Goal: Task Accomplishment & Management: Complete application form

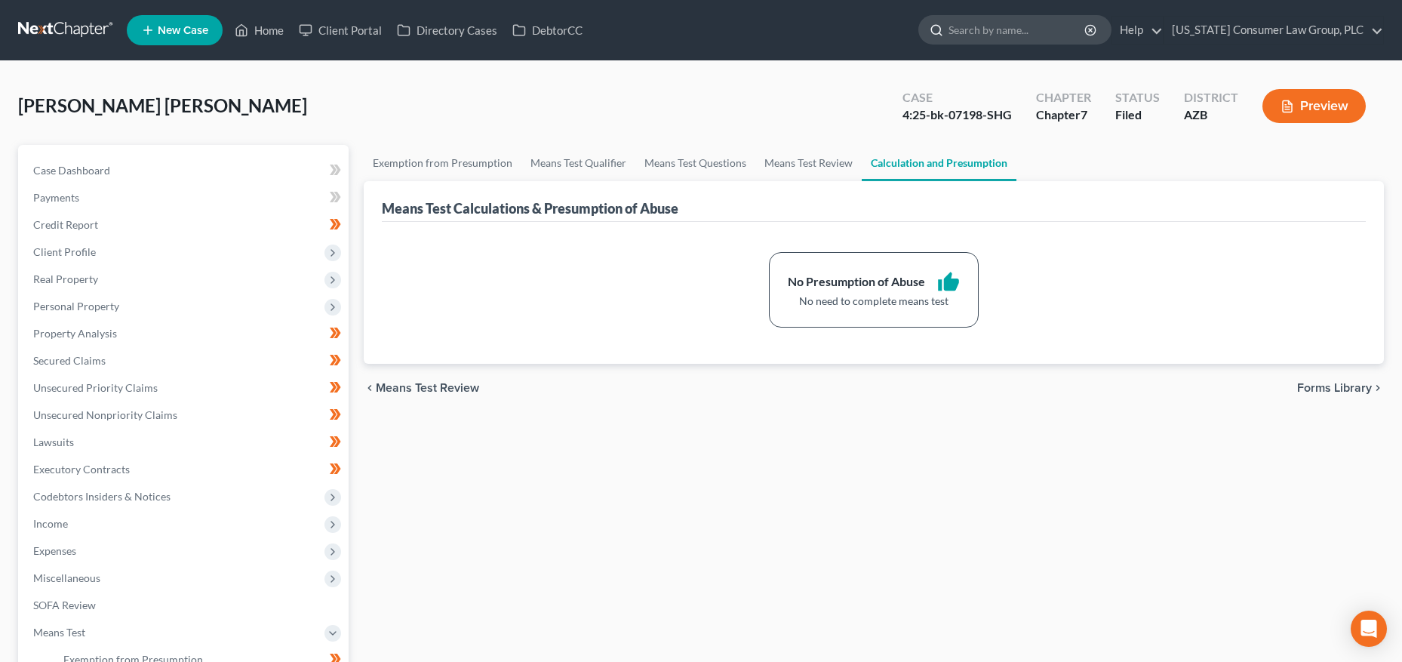
click at [1006, 32] on input "search" at bounding box center [1018, 30] width 138 height 28
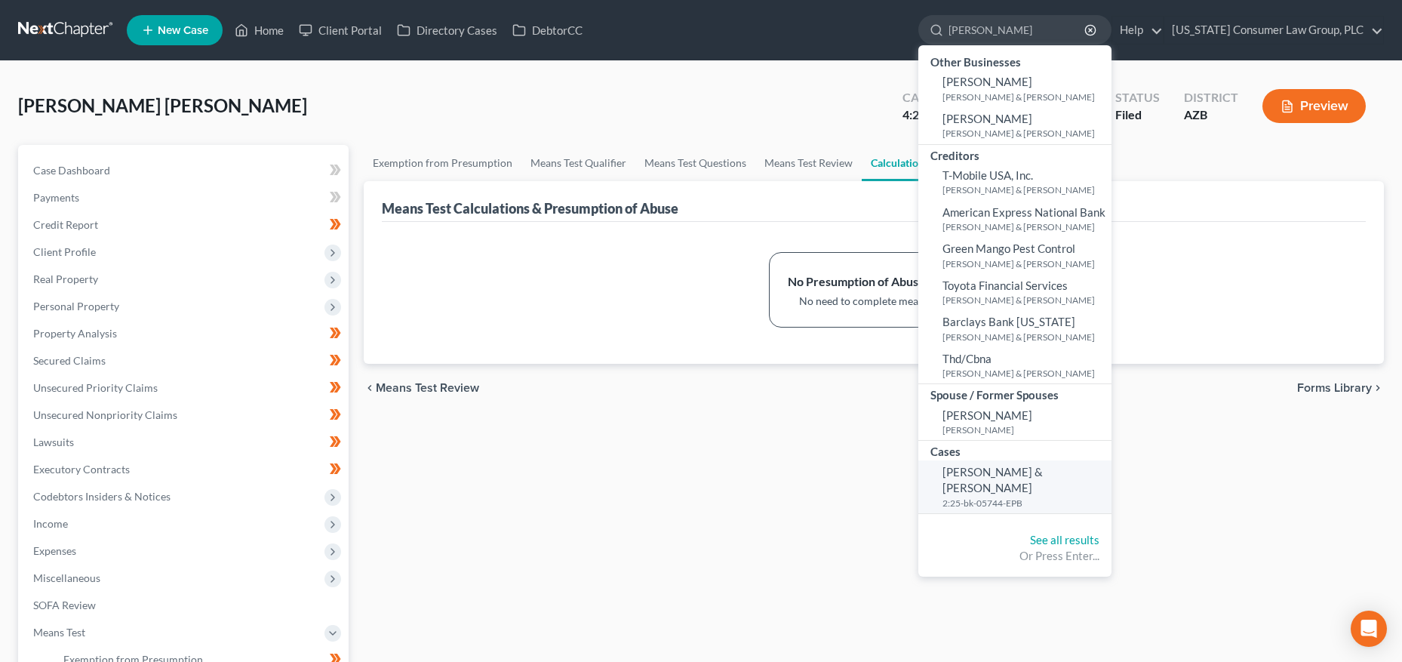
type input "[PERSON_NAME]"
click at [981, 497] on small "2:25-bk-05744-EPB" at bounding box center [1025, 503] width 165 height 13
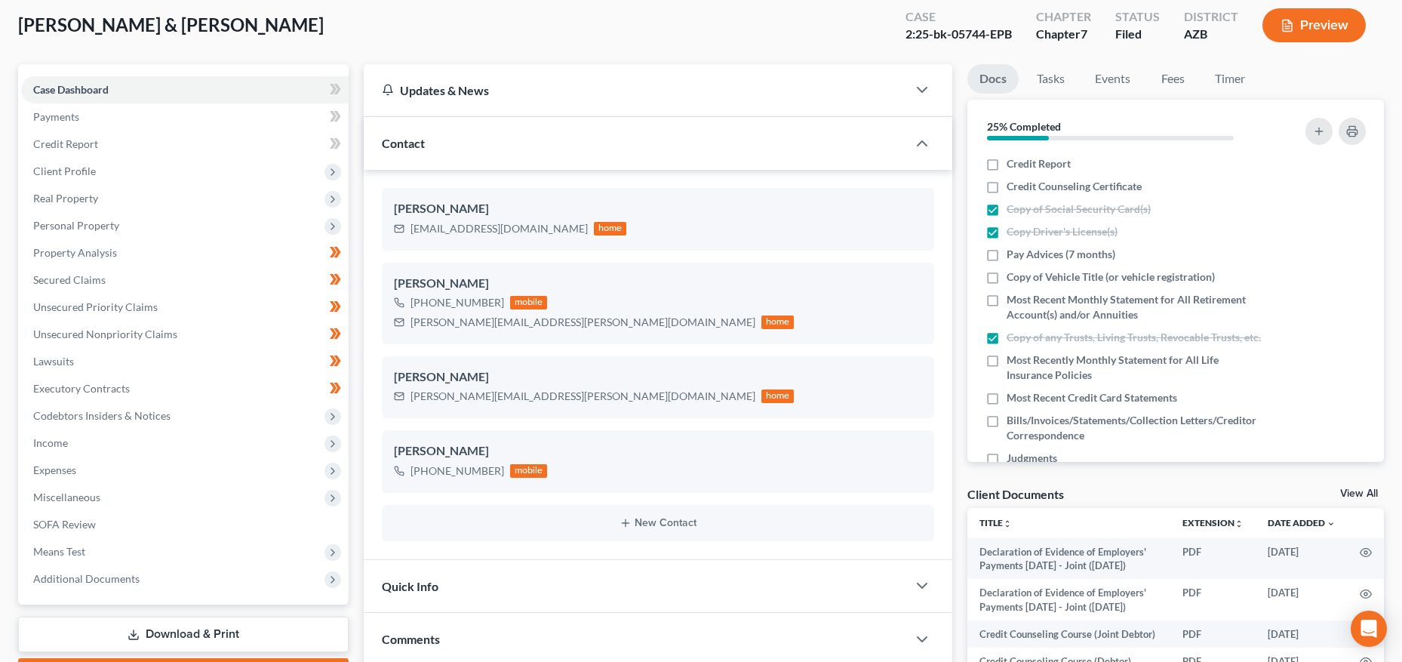
scroll to position [312, 0]
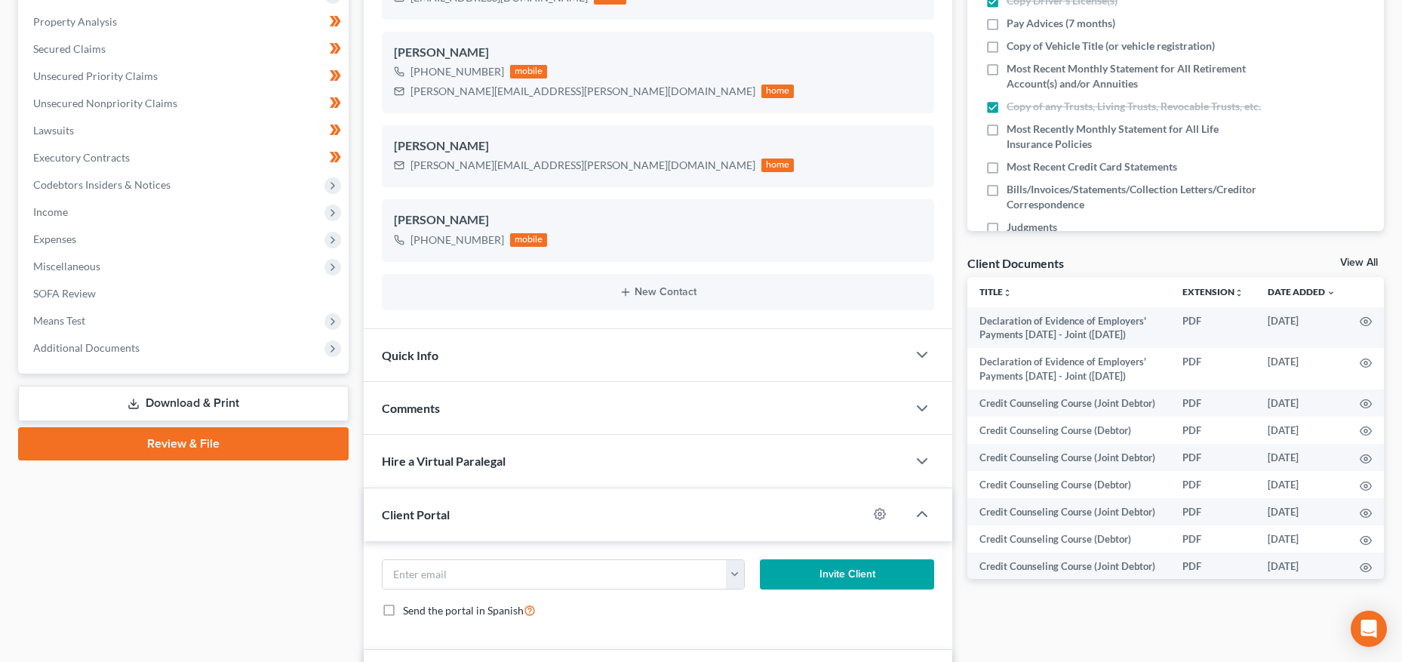
drag, startPoint x: 82, startPoint y: 347, endPoint x: 91, endPoint y: 377, distance: 30.8
click at [82, 347] on span "Additional Documents" at bounding box center [86, 347] width 106 height 13
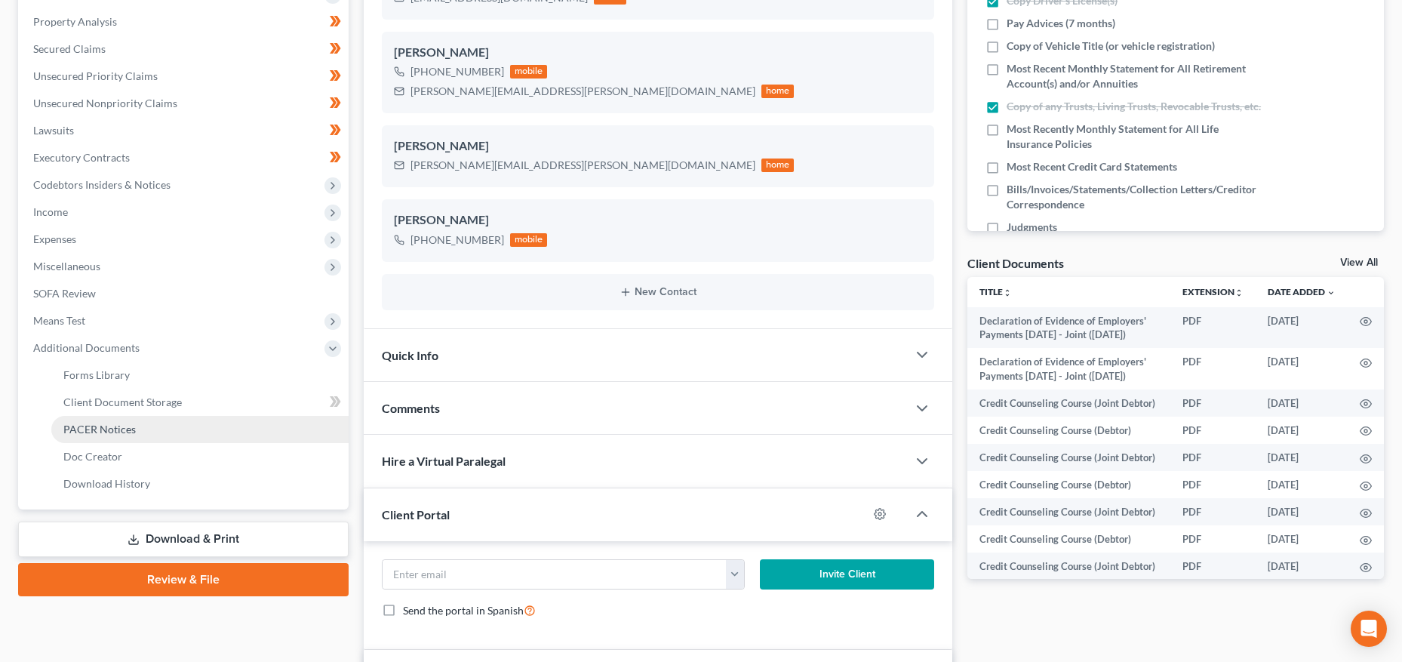
click at [94, 423] on span "PACER Notices" at bounding box center [99, 429] width 72 height 13
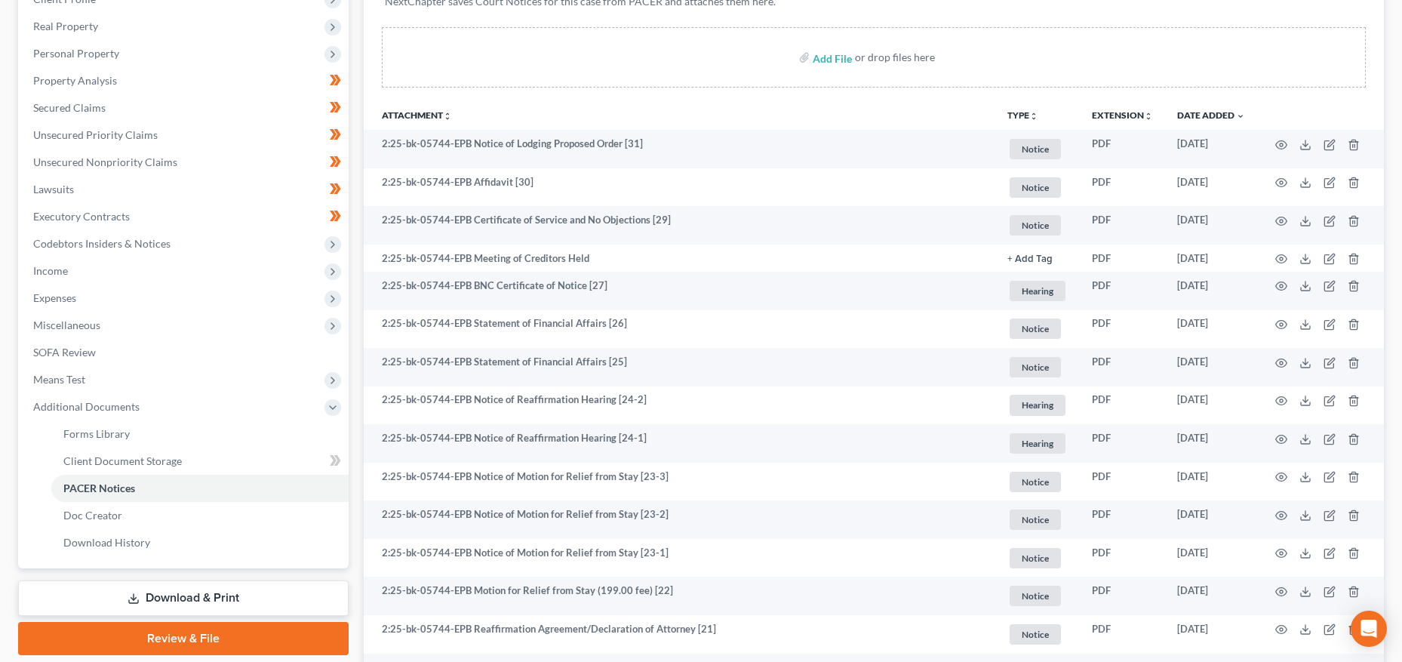
scroll to position [248, 0]
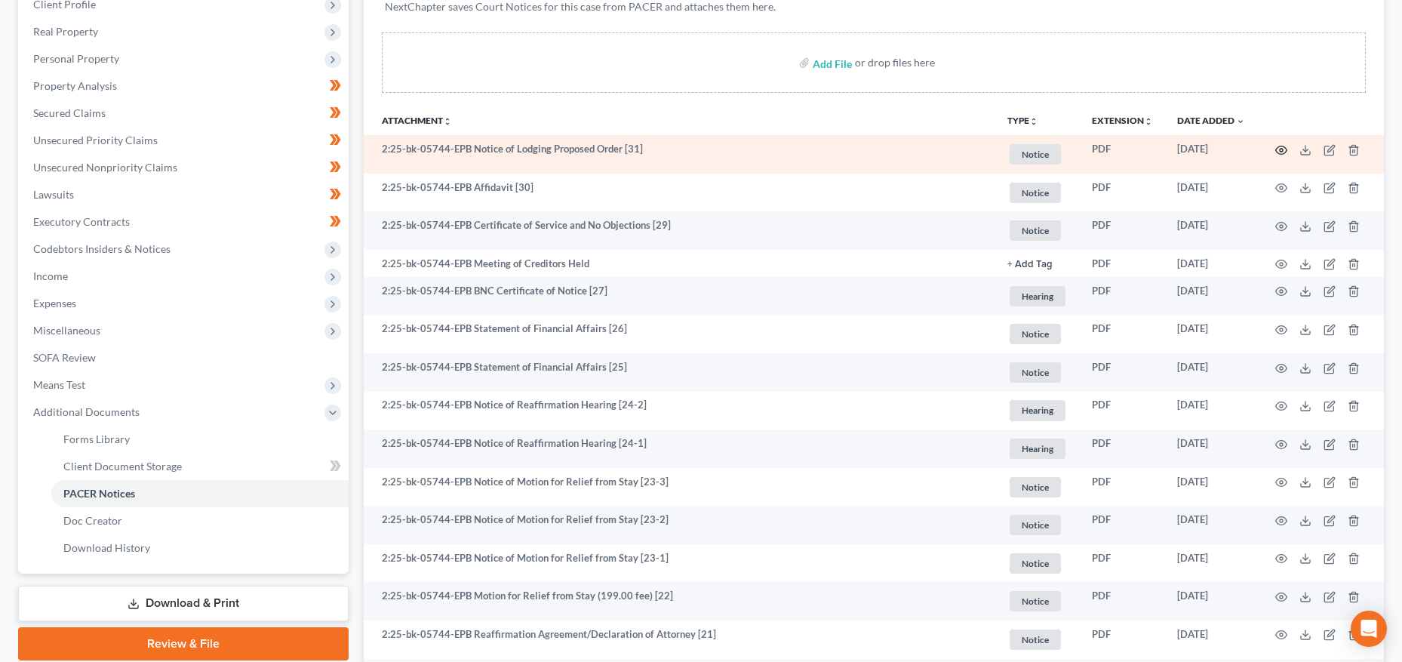
click at [1283, 149] on icon "button" at bounding box center [1281, 150] width 12 height 12
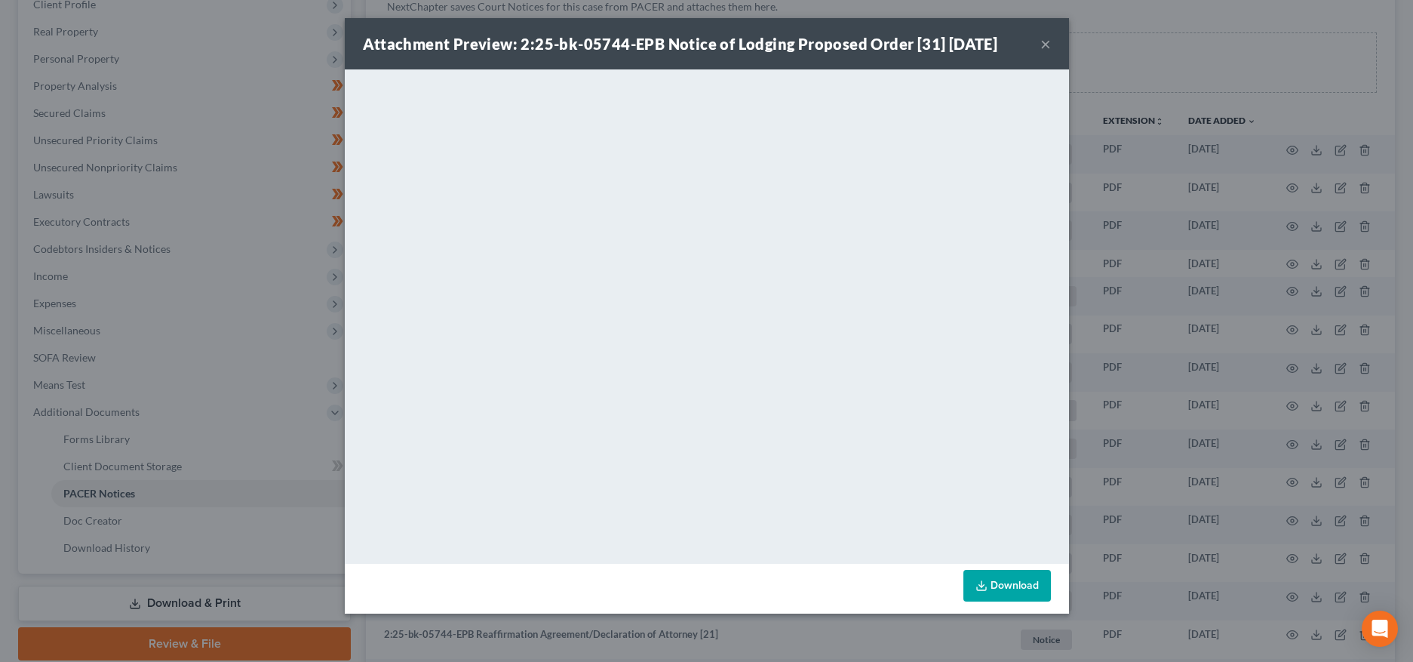
click at [1045, 47] on button "×" at bounding box center [1046, 44] width 11 height 18
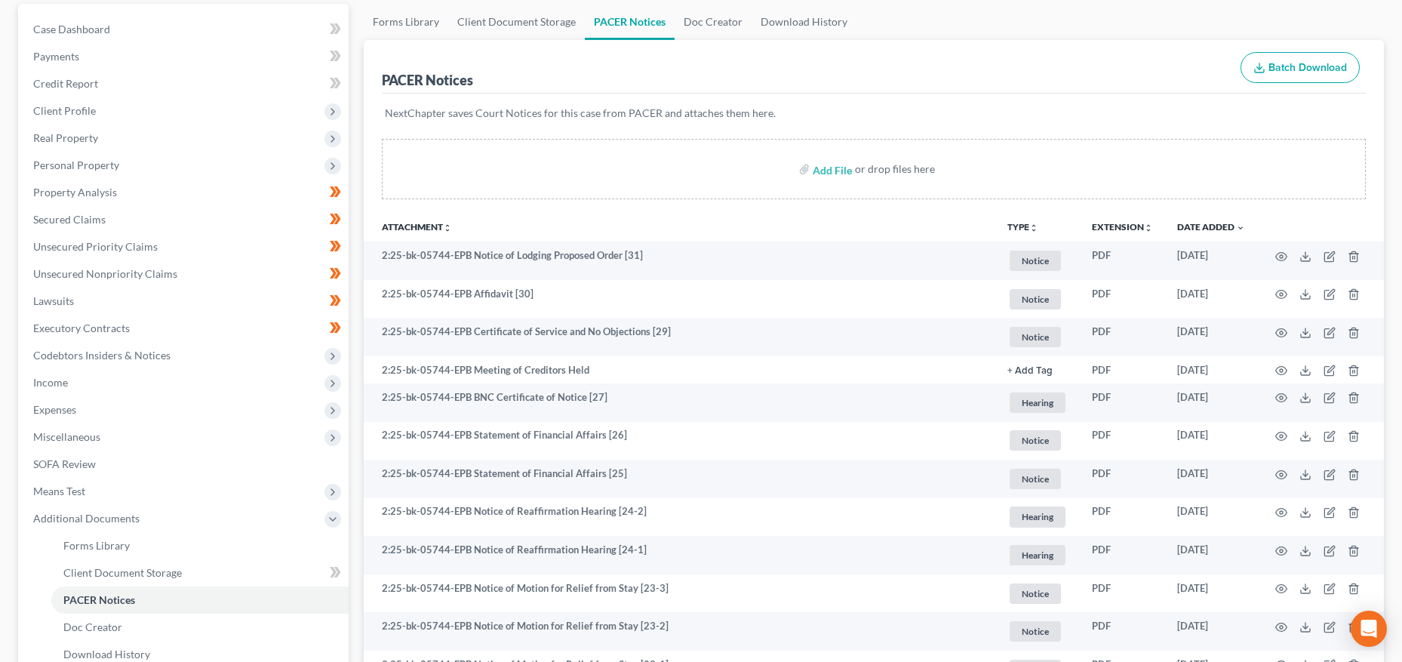
scroll to position [0, 0]
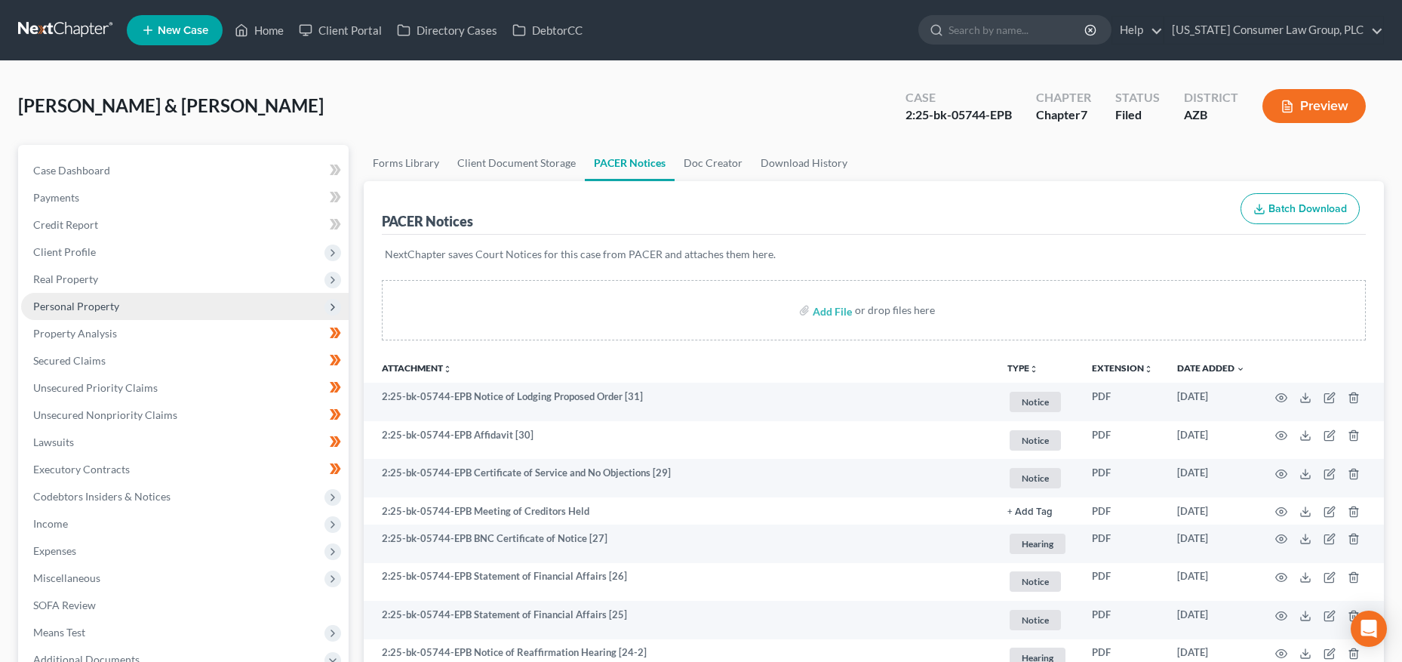
click at [73, 309] on span "Personal Property" at bounding box center [76, 306] width 86 height 13
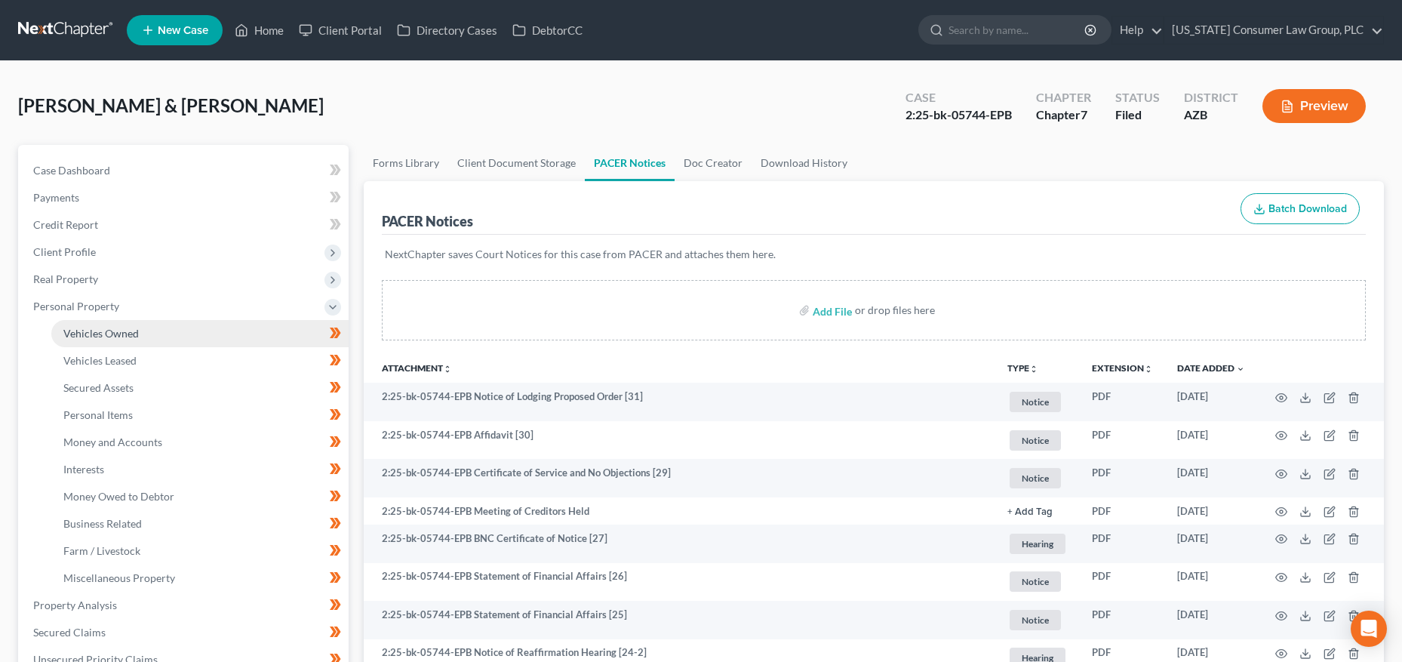
click at [89, 327] on span "Vehicles Owned" at bounding box center [100, 333] width 75 height 13
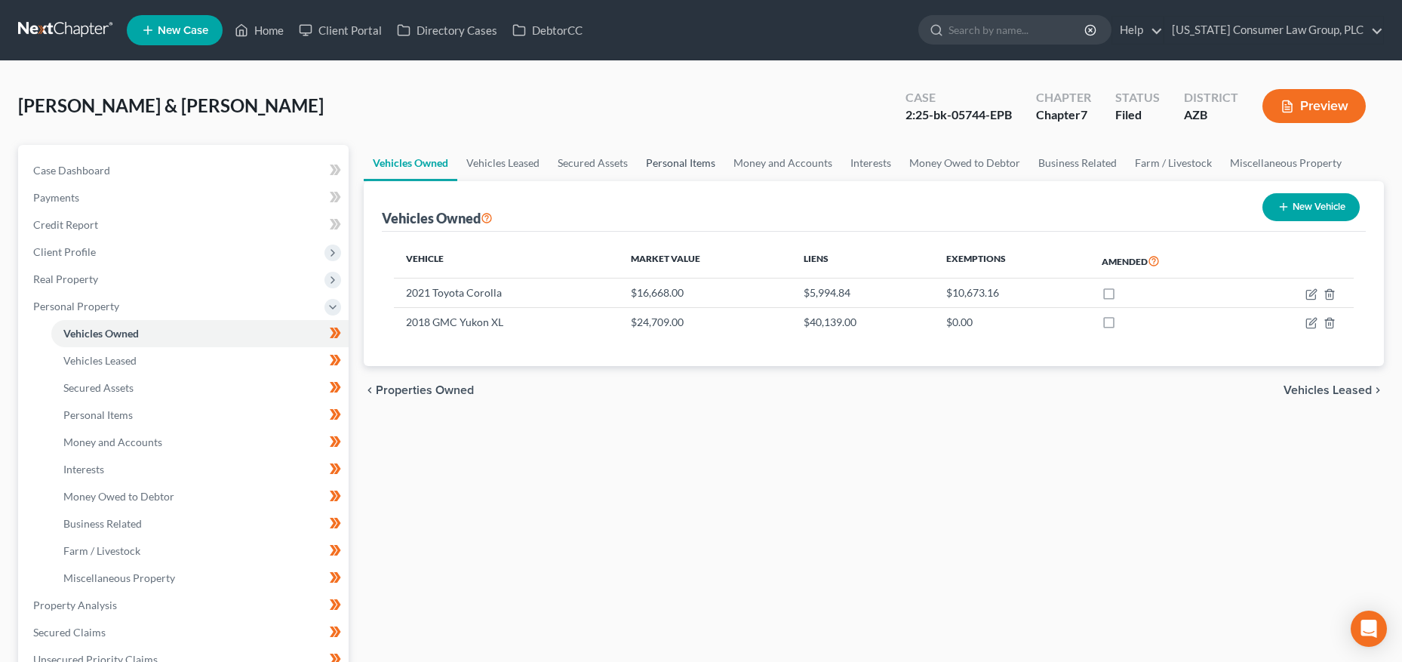
click at [672, 168] on link "Personal Items" at bounding box center [681, 163] width 88 height 36
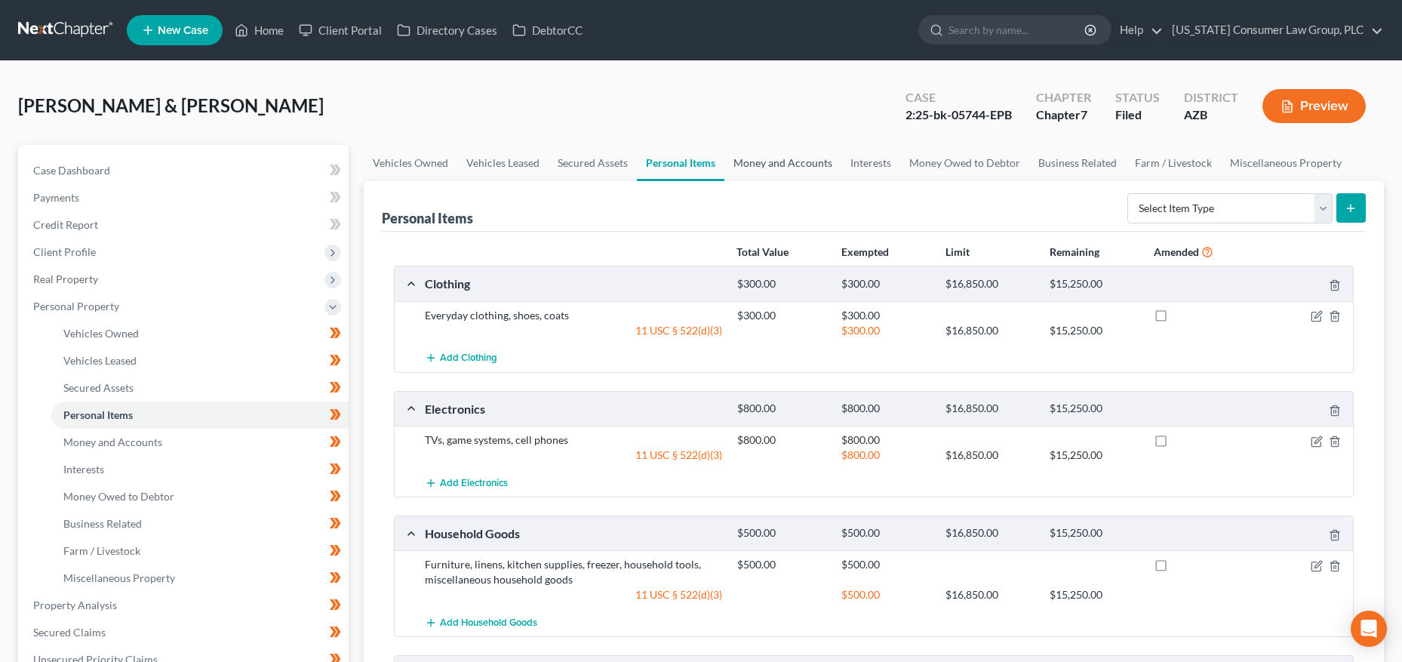
click at [773, 160] on link "Money and Accounts" at bounding box center [782, 163] width 117 height 36
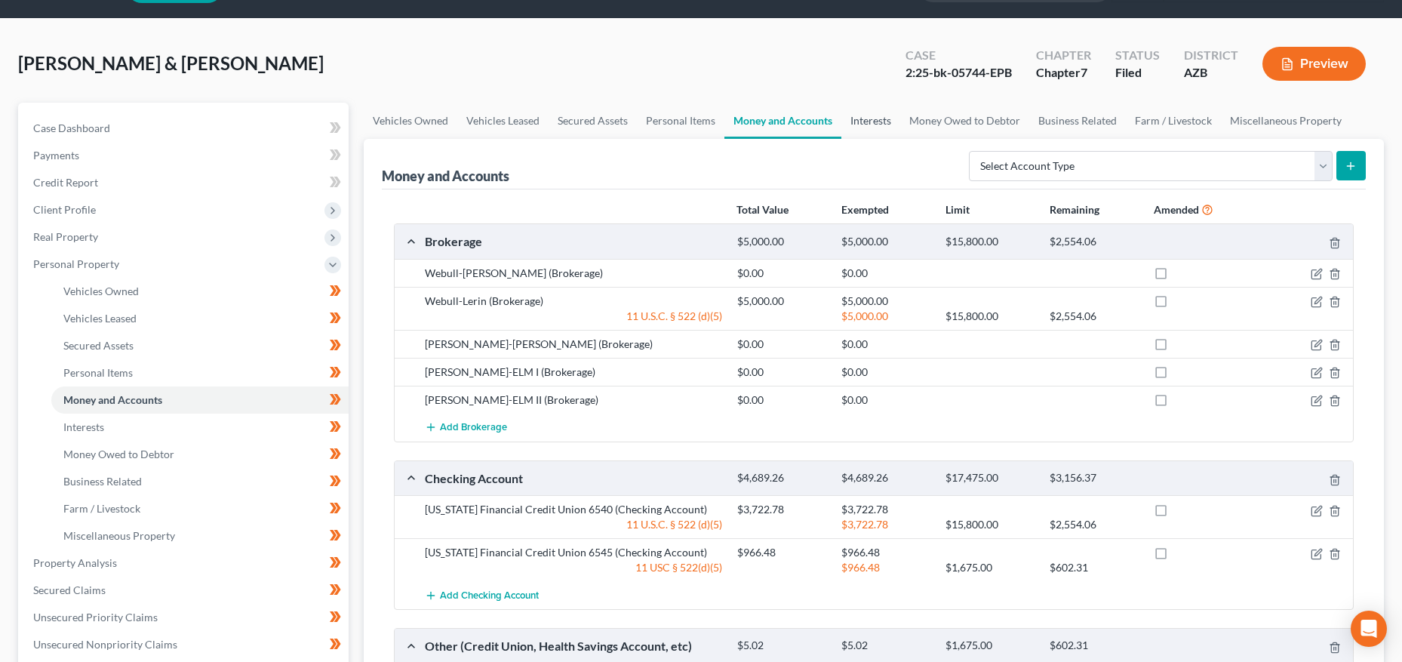
click at [885, 122] on link "Interests" at bounding box center [870, 121] width 59 height 36
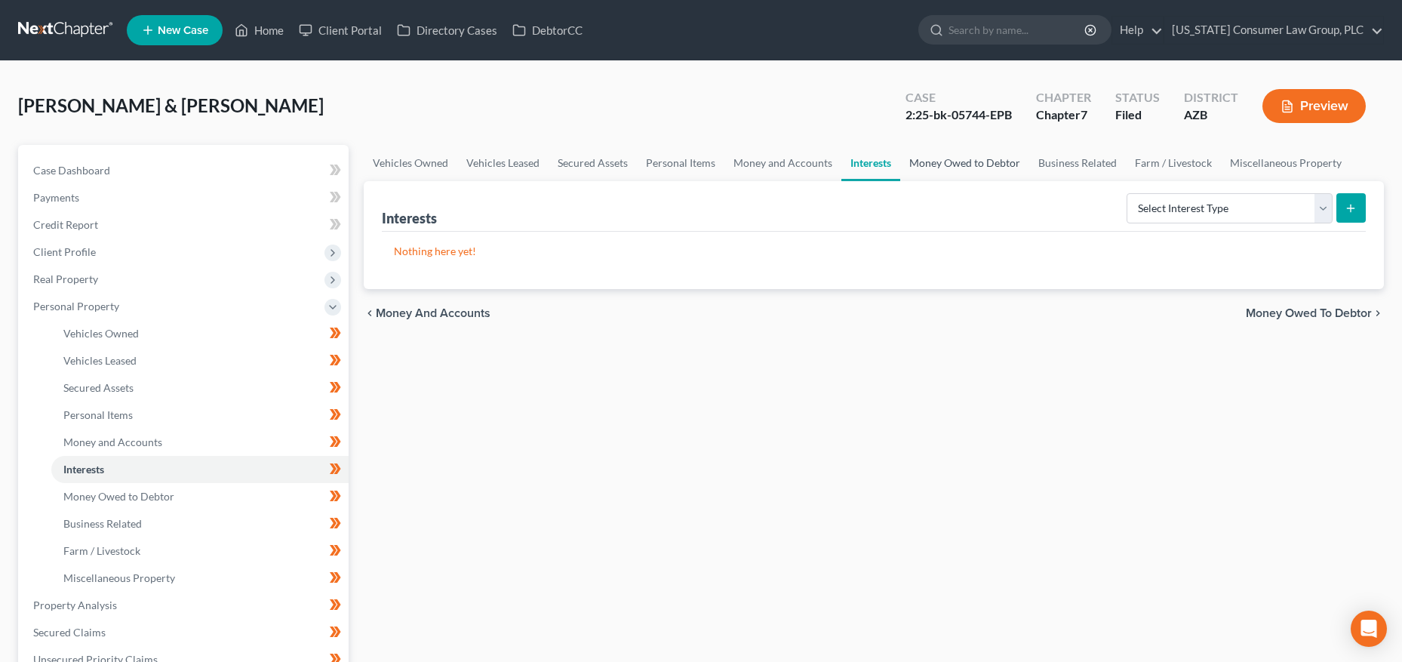
click at [955, 165] on link "Money Owed to Debtor" at bounding box center [964, 163] width 129 height 36
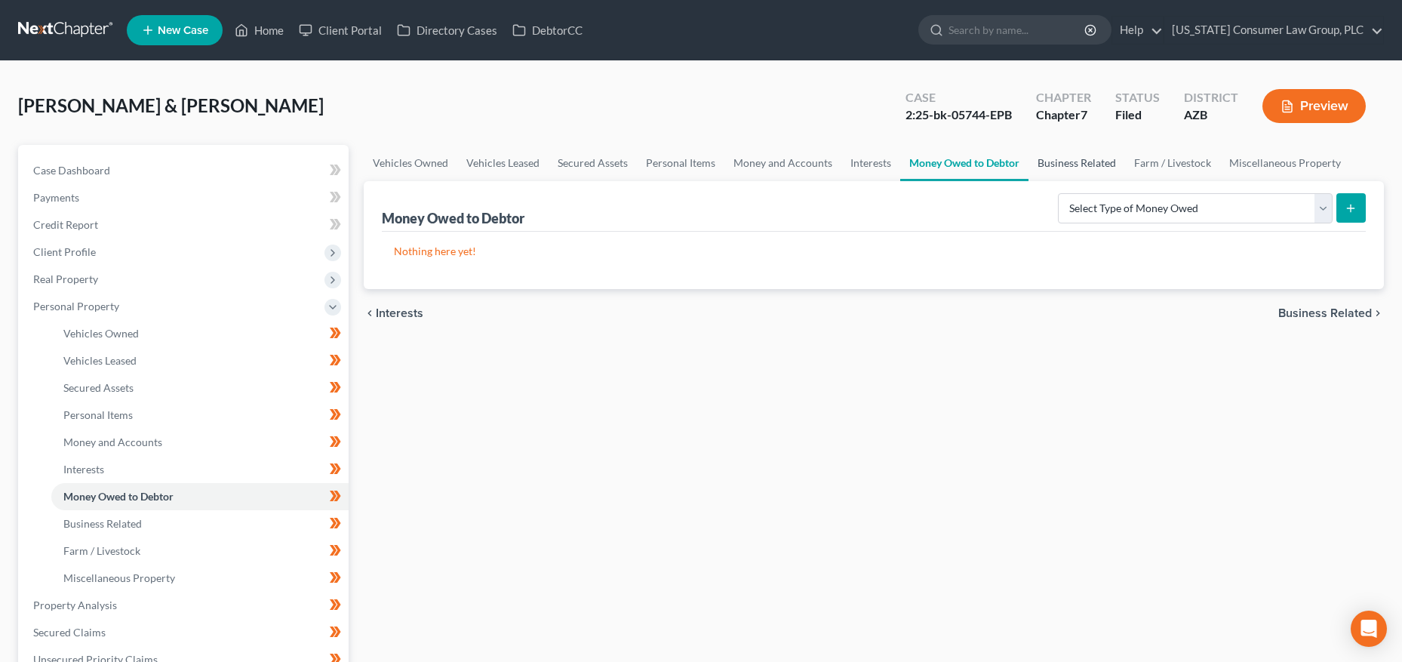
click at [1072, 165] on link "Business Related" at bounding box center [1077, 163] width 97 height 36
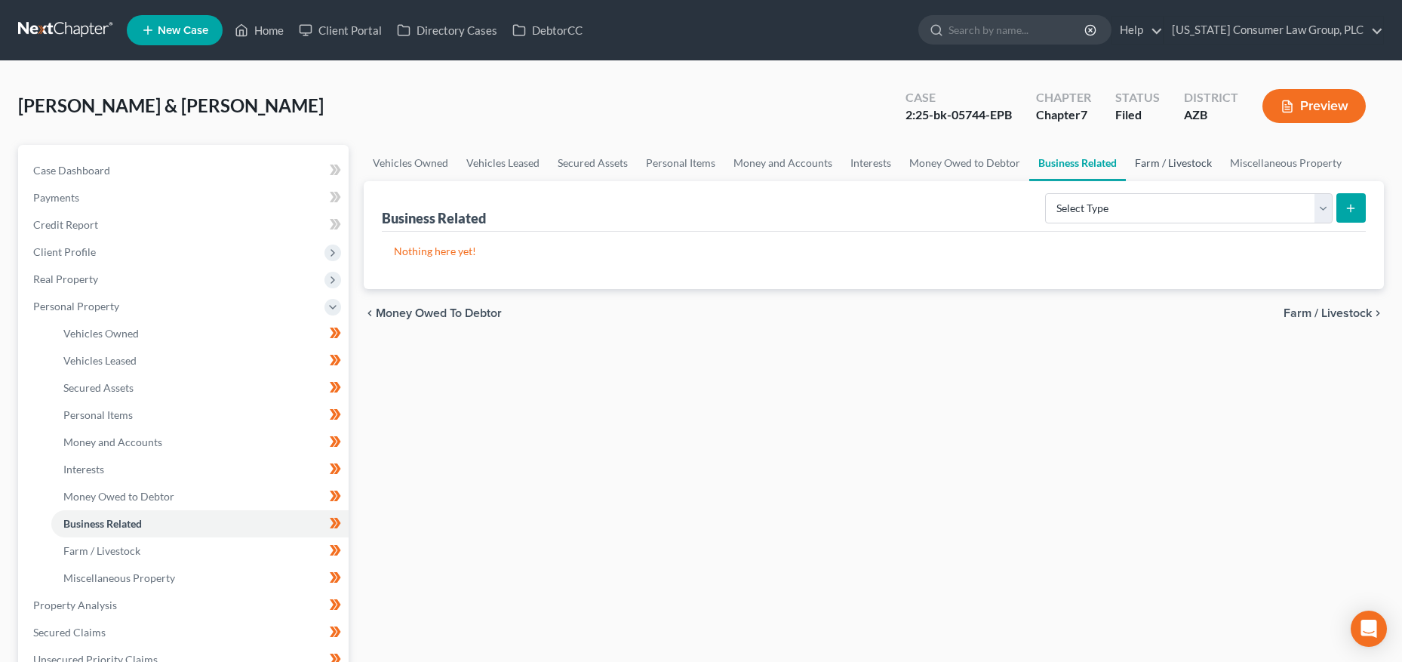
click at [1185, 156] on link "Farm / Livestock" at bounding box center [1173, 163] width 95 height 36
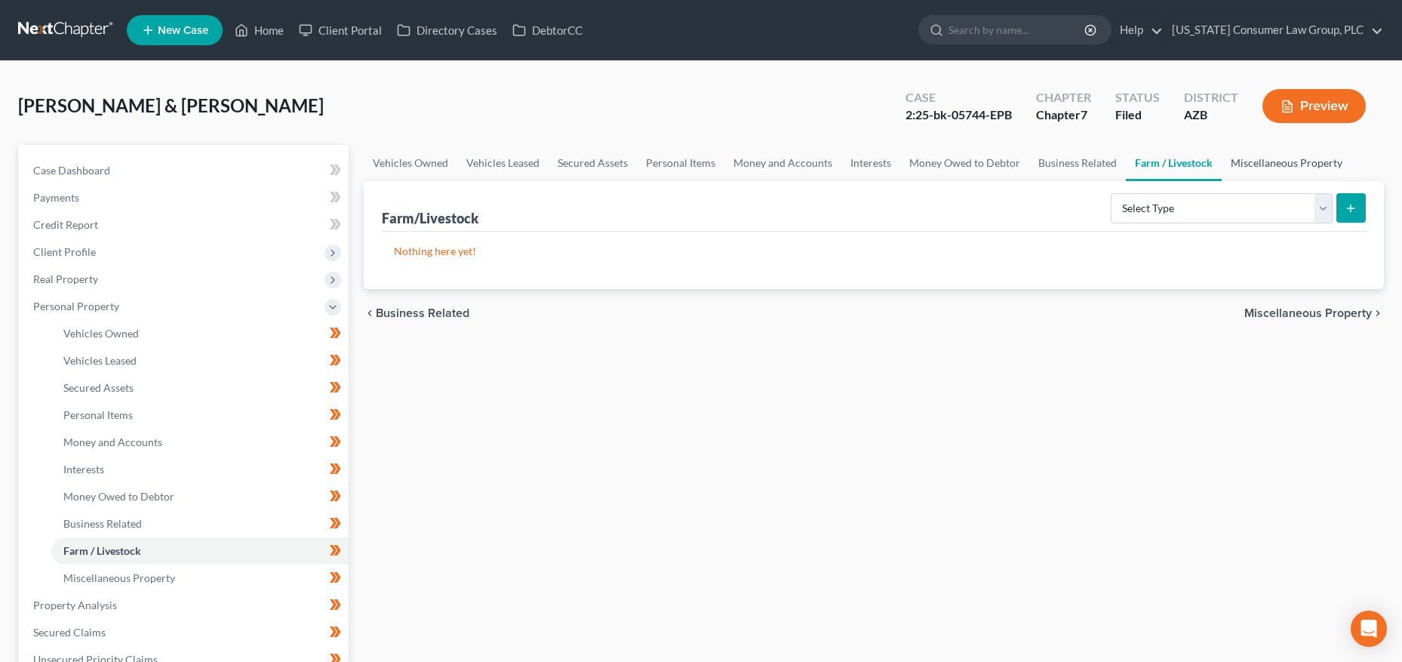
click at [1261, 158] on link "Miscellaneous Property" at bounding box center [1287, 163] width 130 height 36
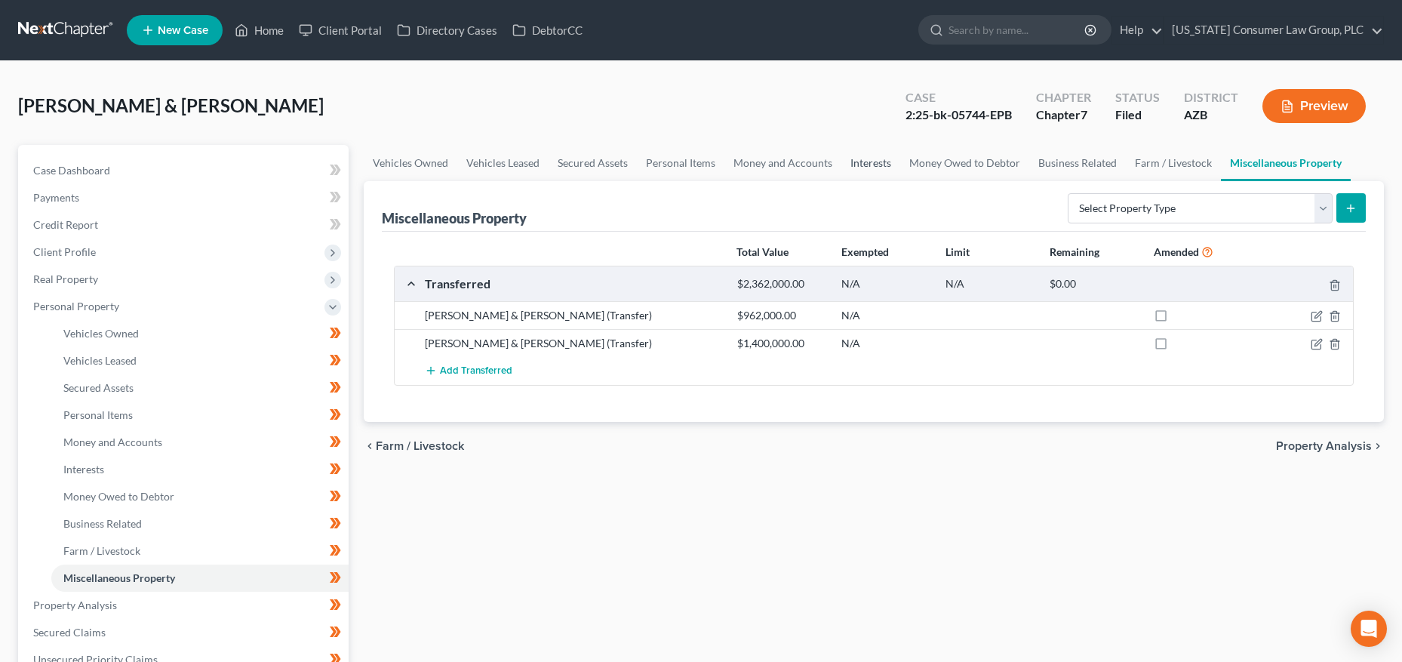
click at [862, 166] on link "Interests" at bounding box center [870, 163] width 59 height 36
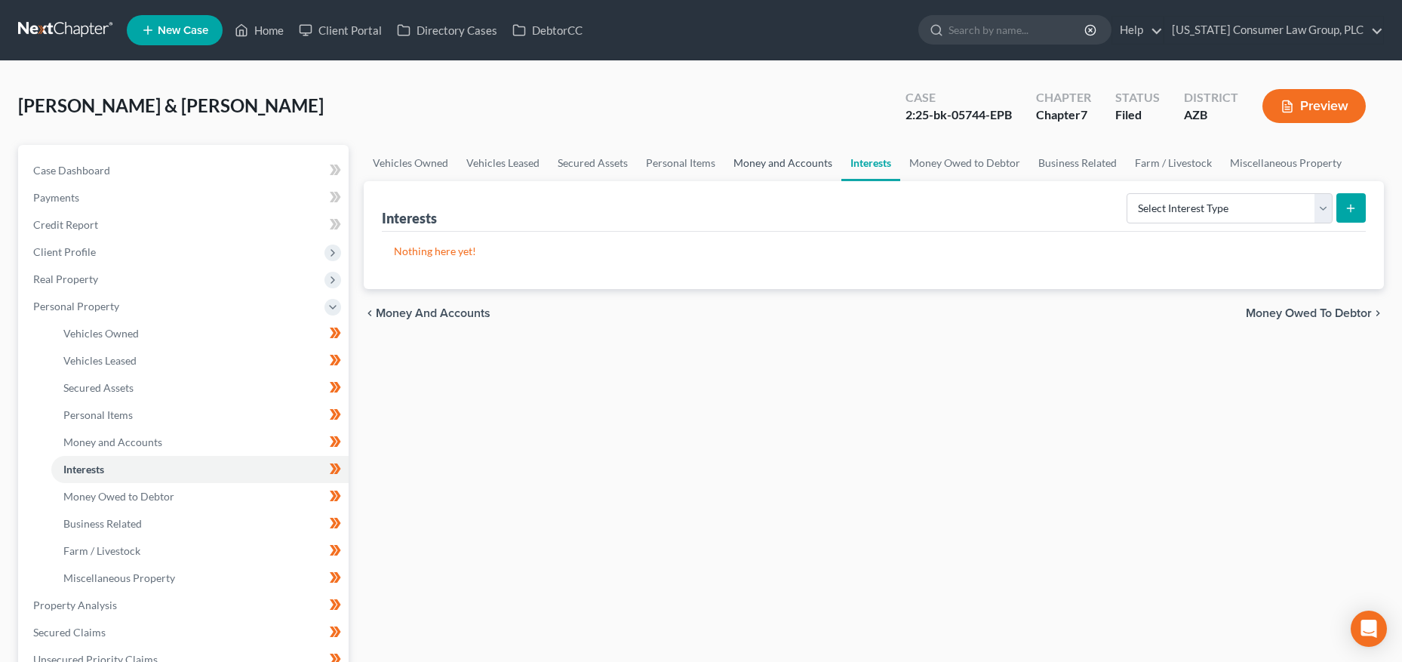
click at [772, 163] on link "Money and Accounts" at bounding box center [782, 163] width 117 height 36
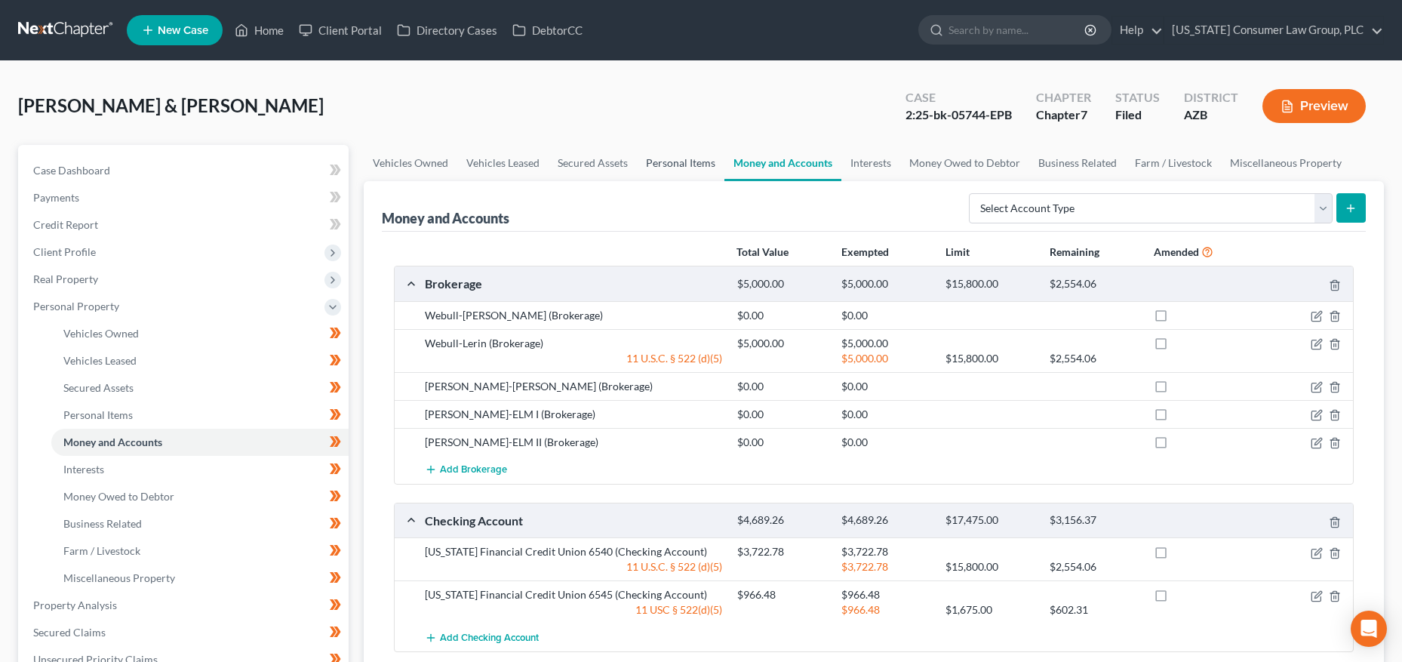
click at [670, 165] on link "Personal Items" at bounding box center [681, 163] width 88 height 36
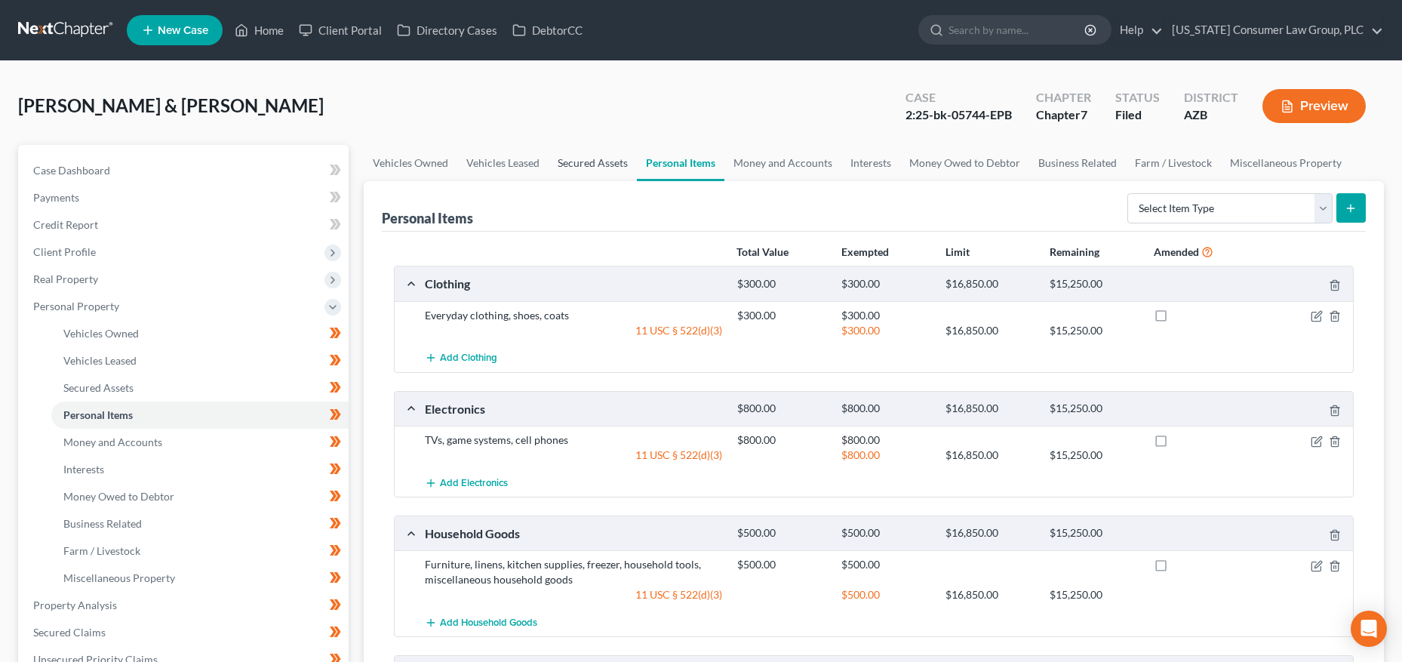
click at [576, 161] on link "Secured Assets" at bounding box center [593, 163] width 88 height 36
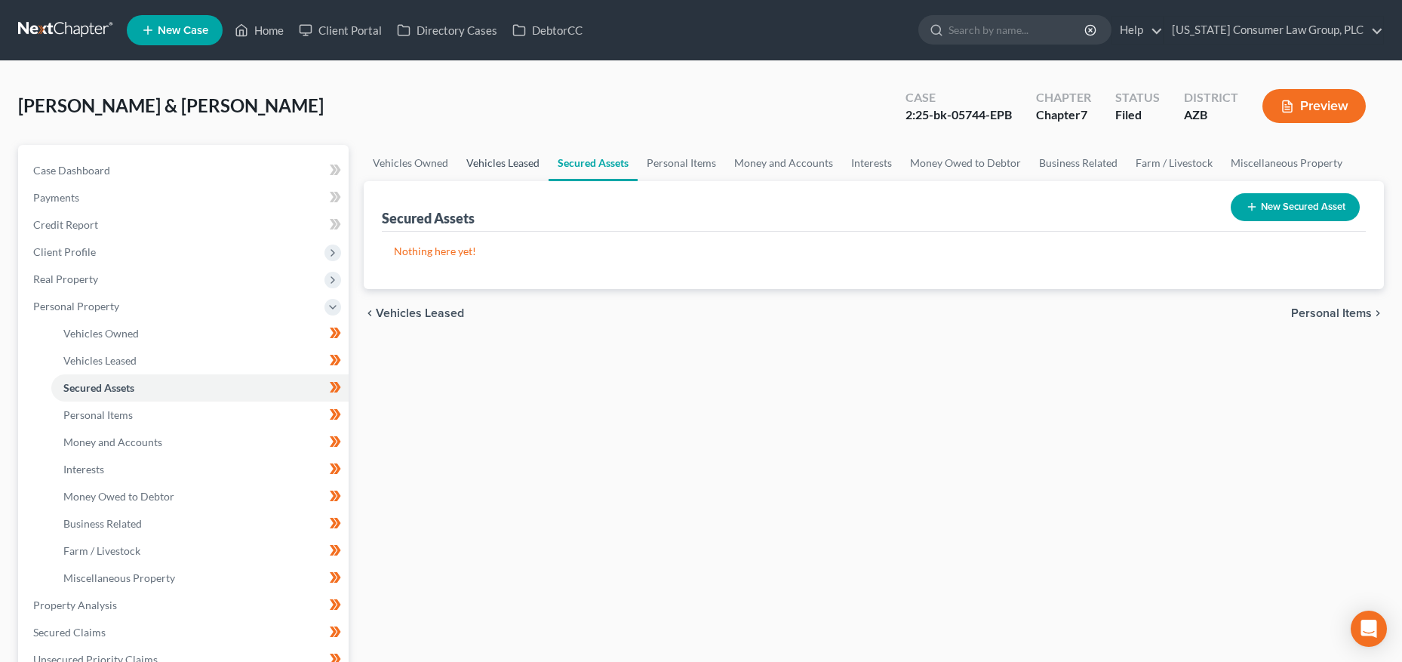
click at [489, 162] on link "Vehicles Leased" at bounding box center [502, 163] width 91 height 36
